Goal: Check status: Check status

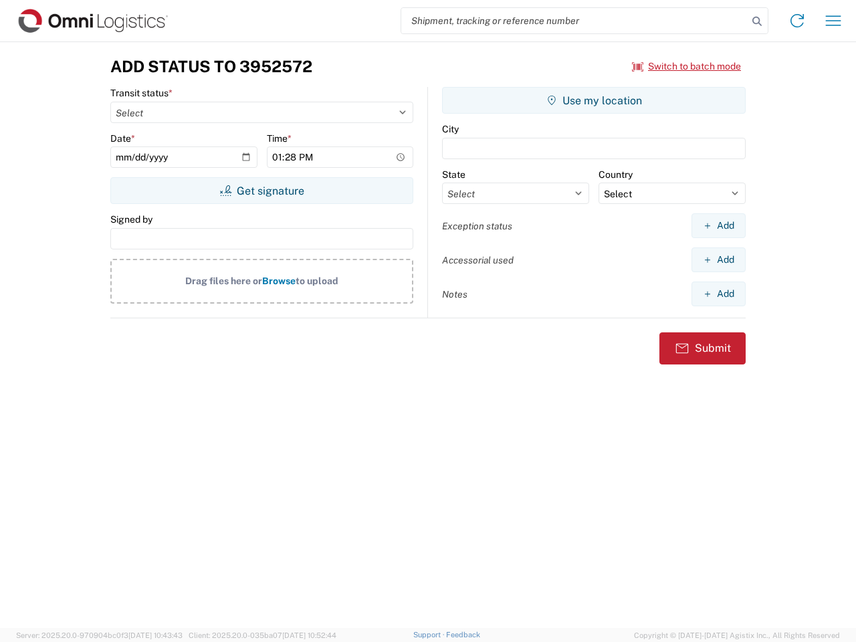
click at [574, 21] on input "search" at bounding box center [574, 20] width 346 height 25
click at [757, 21] on icon at bounding box center [757, 21] width 19 height 19
click at [797, 21] on icon at bounding box center [796, 20] width 21 height 21
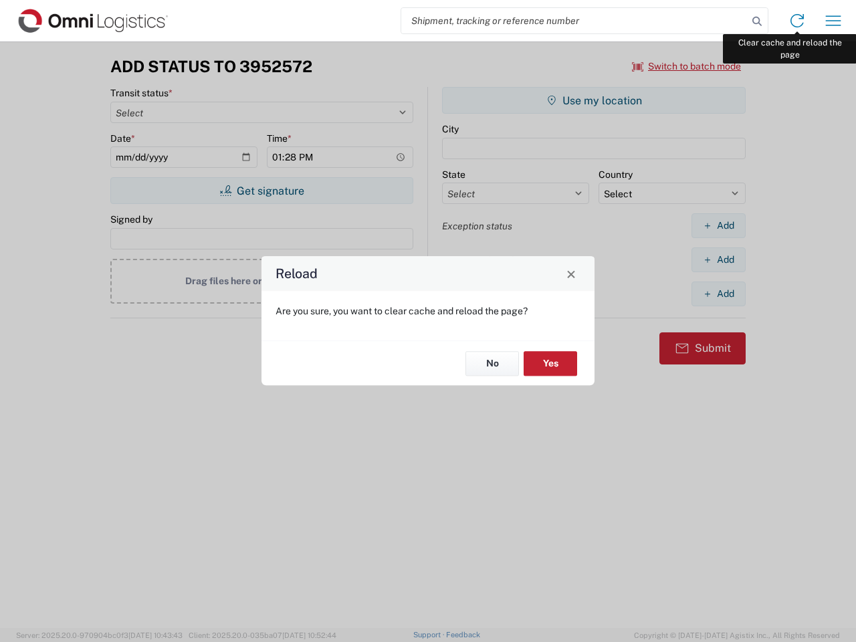
click at [833, 21] on div "Reload Are you sure, you want to clear cache and reload the page? No Yes" at bounding box center [428, 321] width 856 height 642
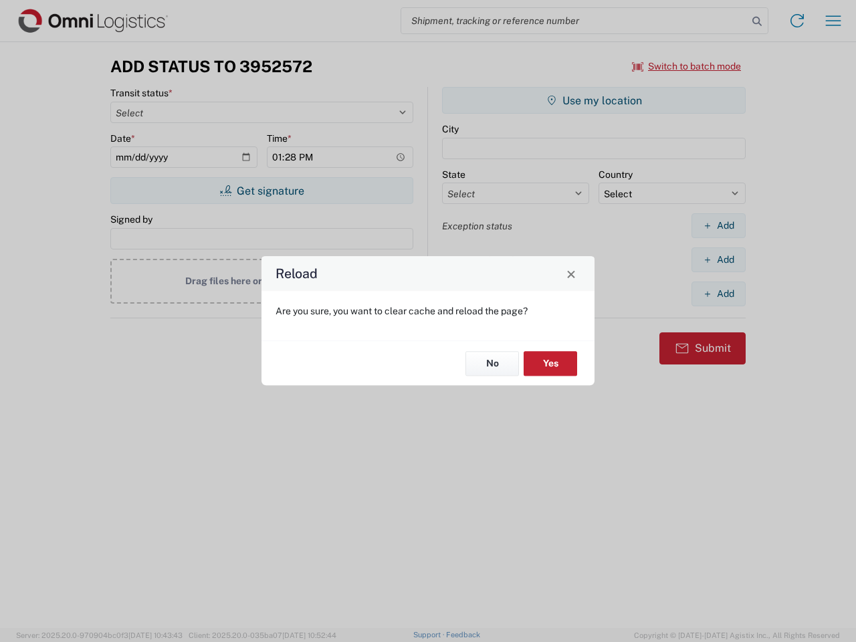
click at [687, 66] on div "Reload Are you sure, you want to clear cache and reload the page? No Yes" at bounding box center [428, 321] width 856 height 642
click at [261, 191] on div "Reload Are you sure, you want to clear cache and reload the page? No Yes" at bounding box center [428, 321] width 856 height 642
click at [594, 100] on div "Reload Are you sure, you want to clear cache and reload the page? No Yes" at bounding box center [428, 321] width 856 height 642
click at [718, 225] on div "Reload Are you sure, you want to clear cache and reload the page? No Yes" at bounding box center [428, 321] width 856 height 642
click at [718, 259] on div "Reload Are you sure, you want to clear cache and reload the page? No Yes" at bounding box center [428, 321] width 856 height 642
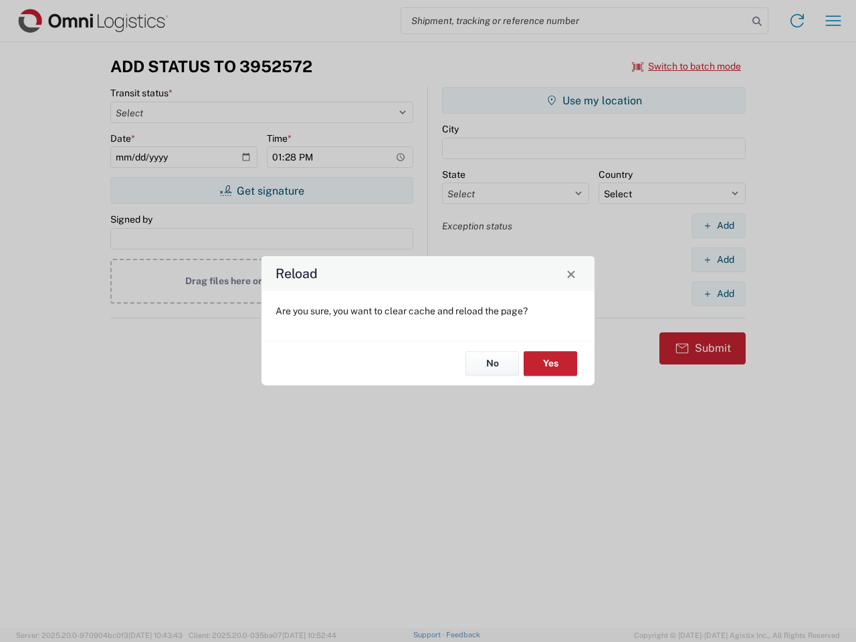
click at [718, 294] on div "Reload Are you sure, you want to clear cache and reload the page? No Yes" at bounding box center [428, 321] width 856 height 642
